Goal: Task Accomplishment & Management: Manage account settings

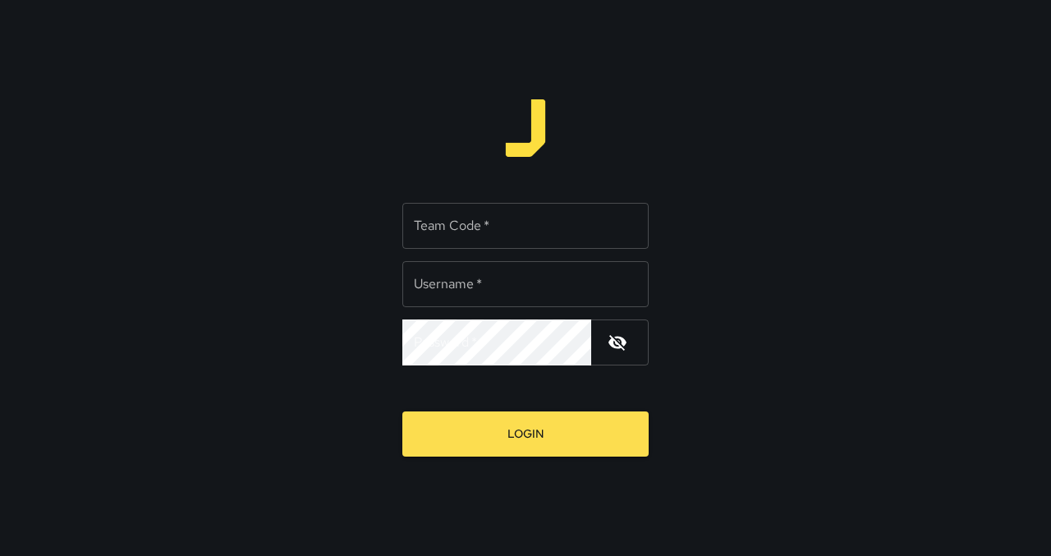
click at [473, 222] on div "Team Code   * Team Code   *" at bounding box center [525, 226] width 246 height 46
type input "****"
click at [482, 300] on input "Username   *" at bounding box center [525, 284] width 246 height 46
type input "******"
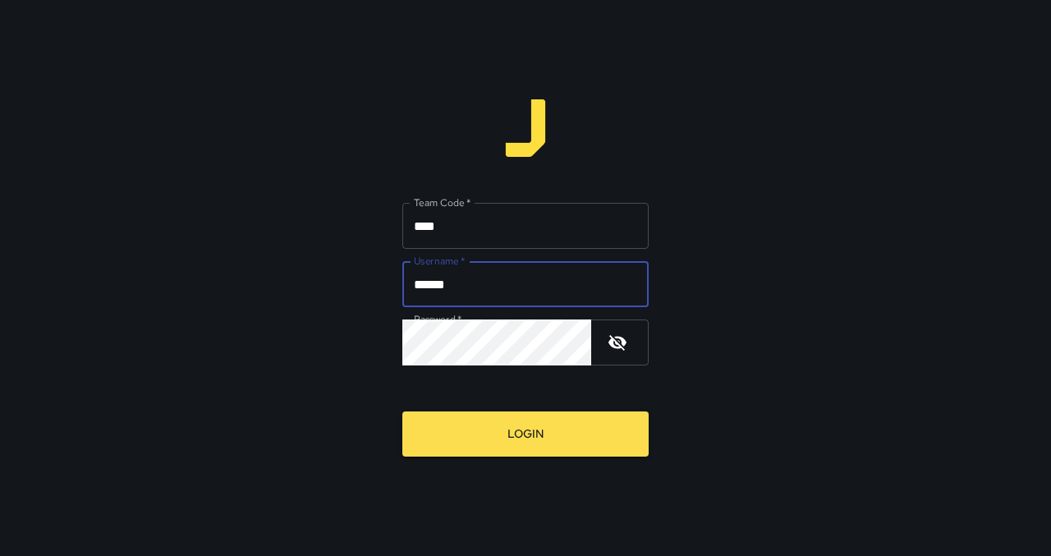
click at [533, 434] on button "Login" at bounding box center [525, 433] width 246 height 45
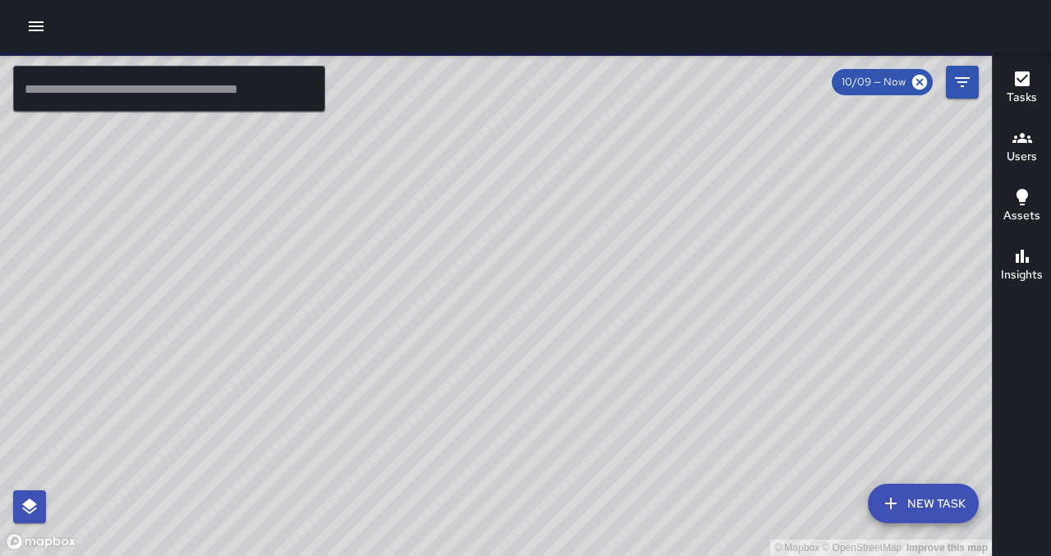
click at [101, 87] on input "text" at bounding box center [169, 89] width 312 height 46
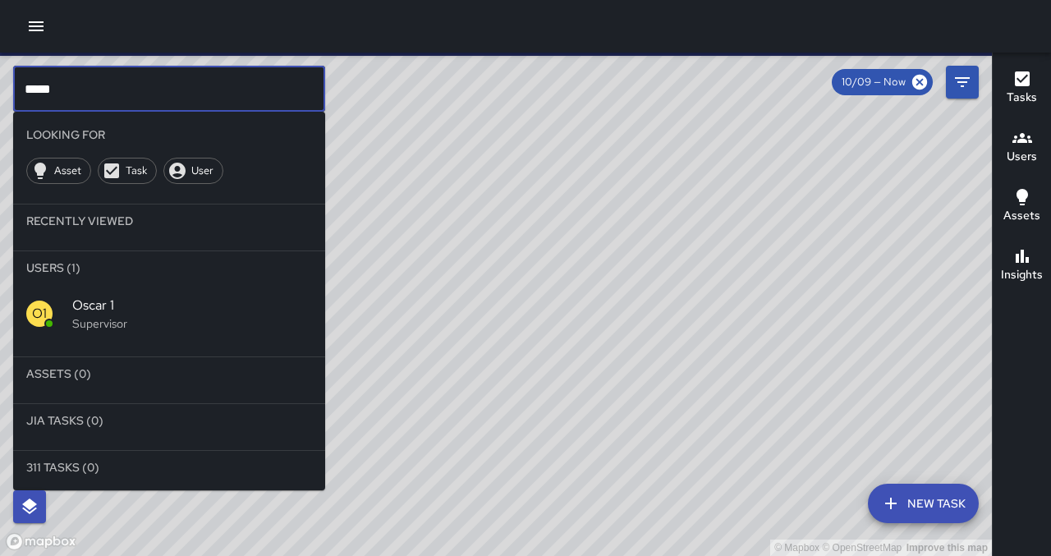
type input "*****"
click at [115, 309] on span "Oscar 1" at bounding box center [192, 305] width 240 height 20
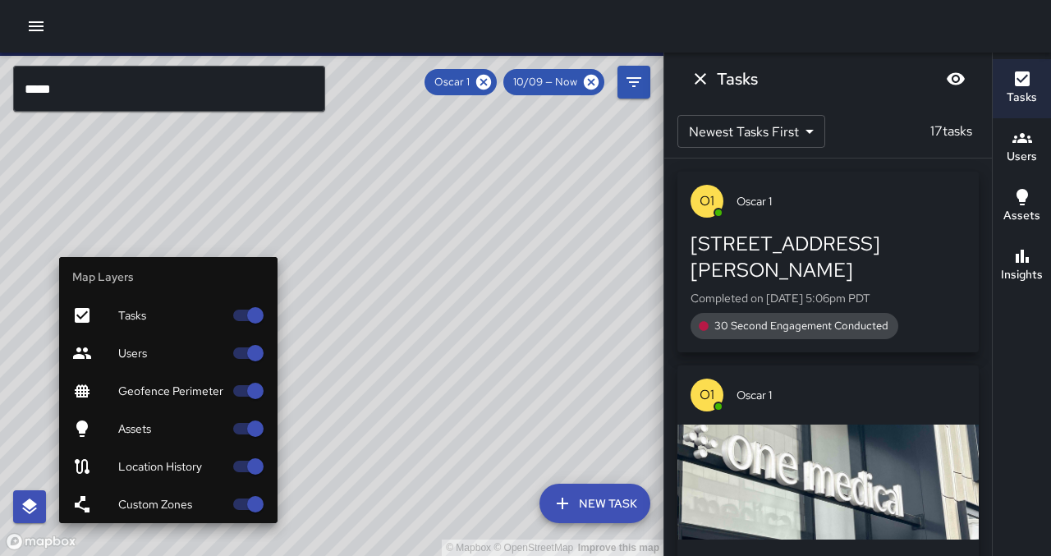
click at [25, 511] on icon "button" at bounding box center [30, 507] width 20 height 20
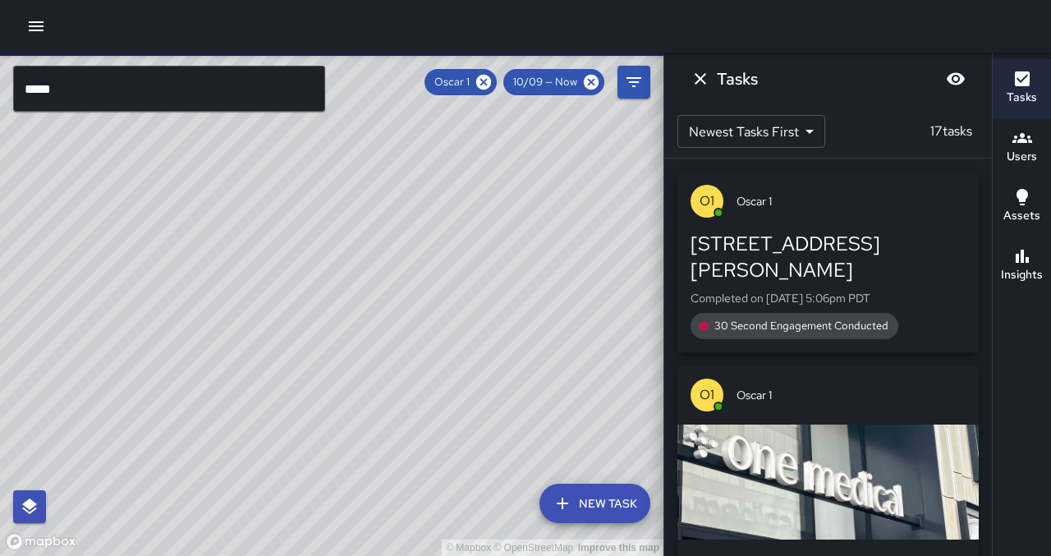
click at [531, 348] on div "© Mapbox © OpenStreetMap Improve this map" at bounding box center [331, 304] width 663 height 503
click at [588, 82] on icon at bounding box center [591, 82] width 18 height 18
click at [593, 85] on icon at bounding box center [591, 82] width 18 height 18
click at [590, 86] on icon at bounding box center [591, 82] width 15 height 15
click at [443, 80] on span "Oscar 1" at bounding box center [451, 82] width 55 height 16
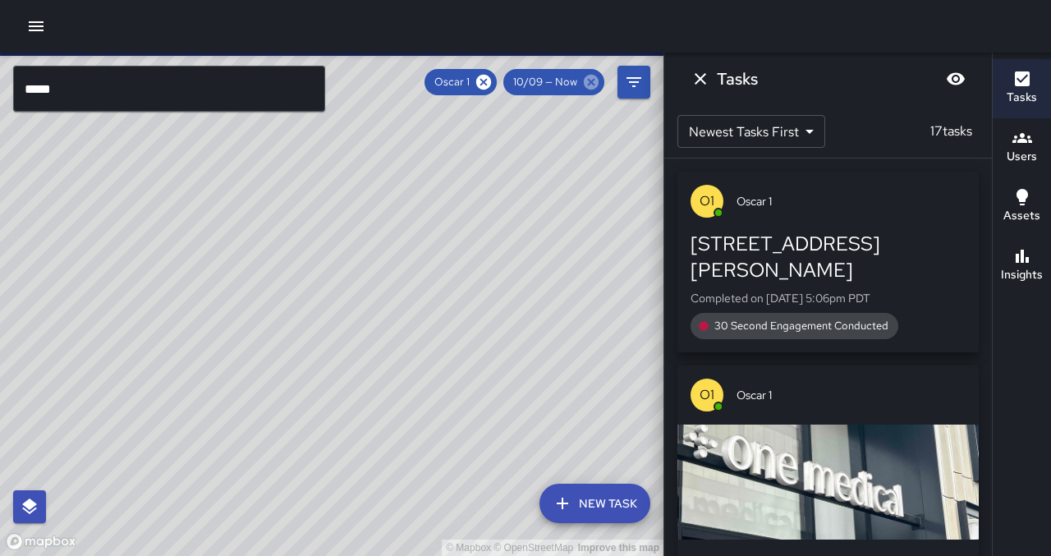
click at [590, 79] on icon at bounding box center [591, 82] width 15 height 15
click at [486, 88] on icon at bounding box center [483, 82] width 15 height 15
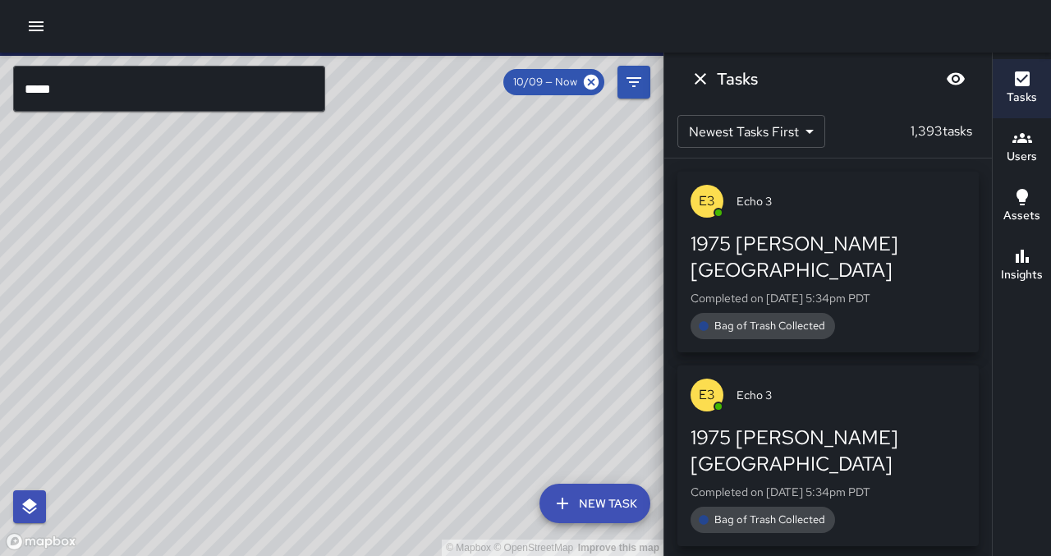
click at [213, 94] on input "*****" at bounding box center [169, 89] width 312 height 46
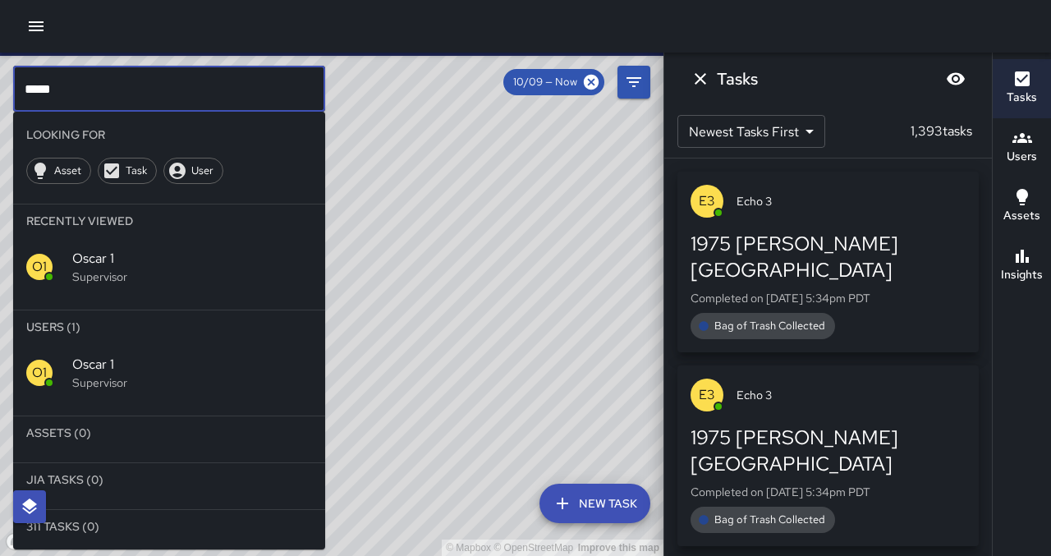
click at [112, 364] on span "Oscar 1" at bounding box center [192, 365] width 240 height 20
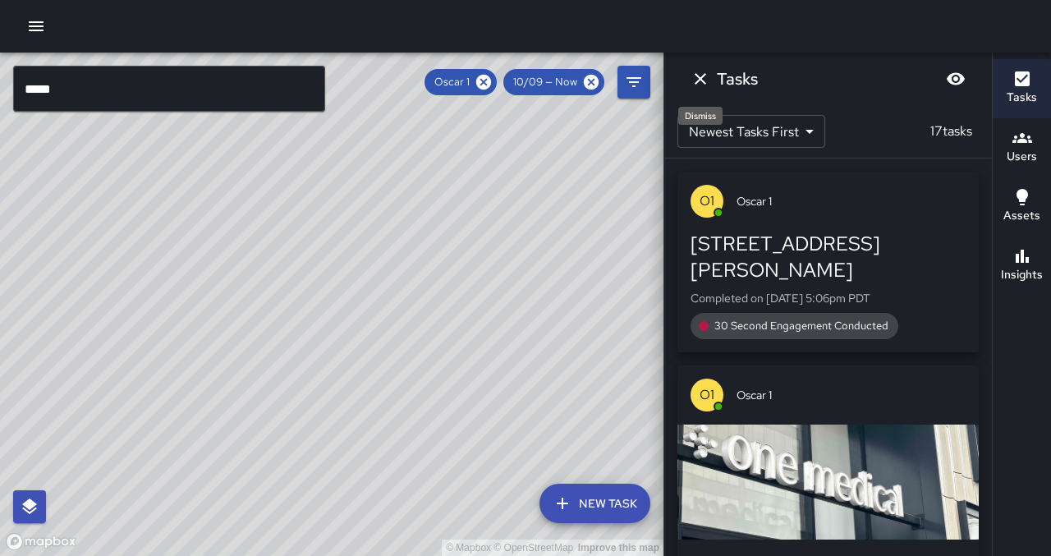
click at [703, 76] on icon "Dismiss" at bounding box center [700, 79] width 20 height 20
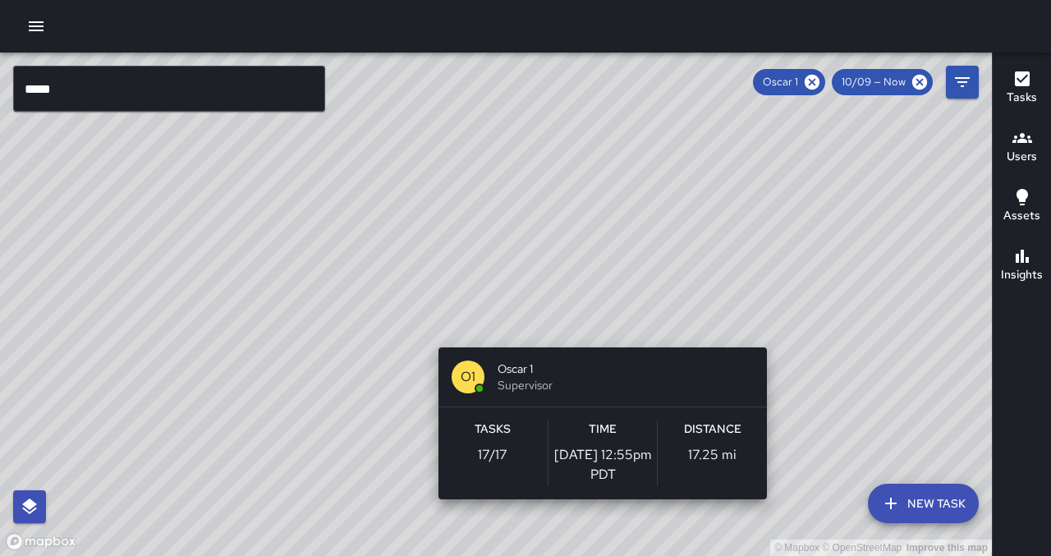
click at [596, 337] on div "© Mapbox © OpenStreetMap Improve this map O1 Oscar 1 Supervisor Tasks 17 / 17 T…" at bounding box center [495, 304] width 991 height 503
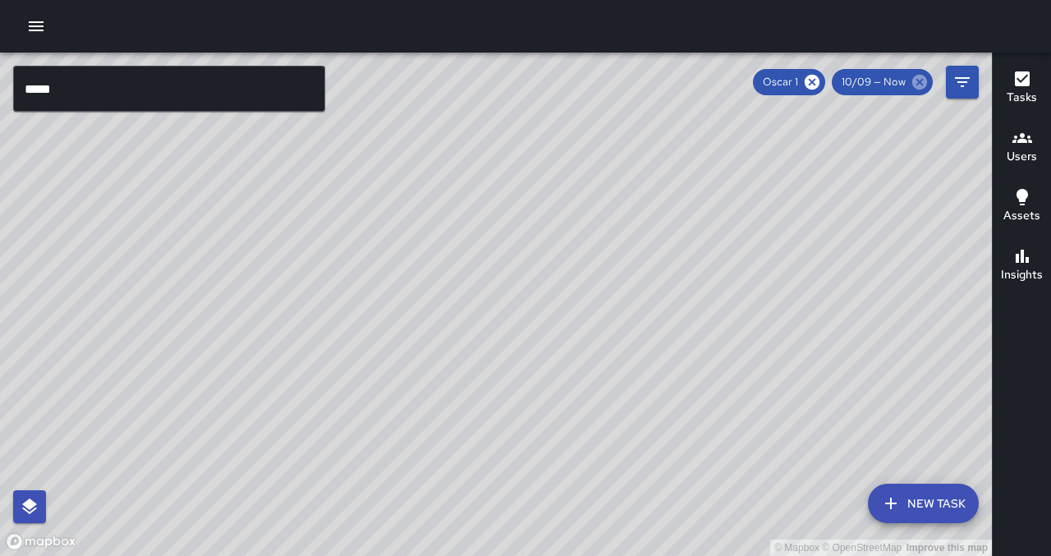
click at [917, 79] on icon at bounding box center [919, 82] width 18 height 18
click at [922, 86] on icon at bounding box center [919, 82] width 15 height 15
click at [34, 36] on button "button" at bounding box center [36, 26] width 33 height 33
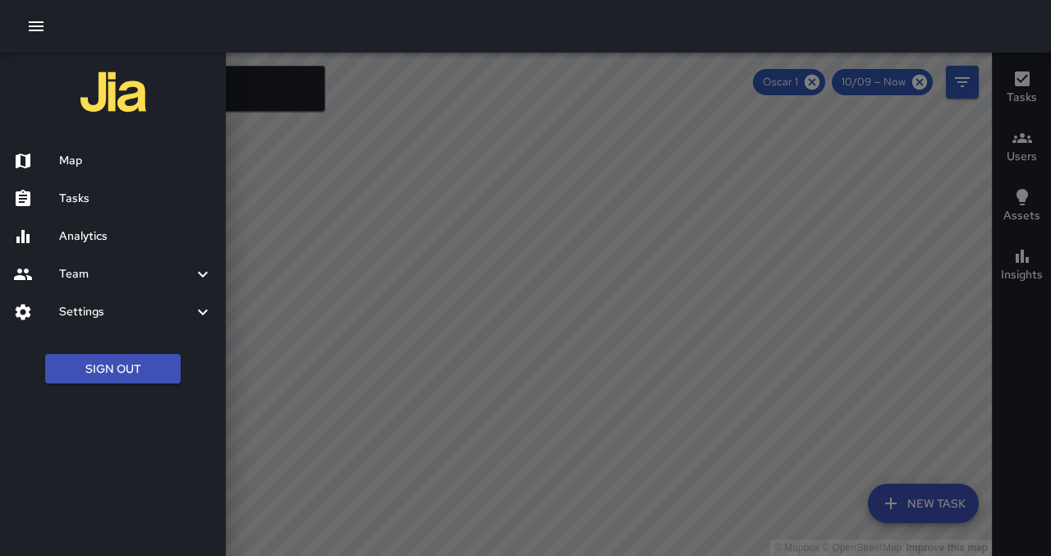
click at [120, 373] on button "Sign Out" at bounding box center [112, 369] width 135 height 30
